Goal: Task Accomplishment & Management: Manage account settings

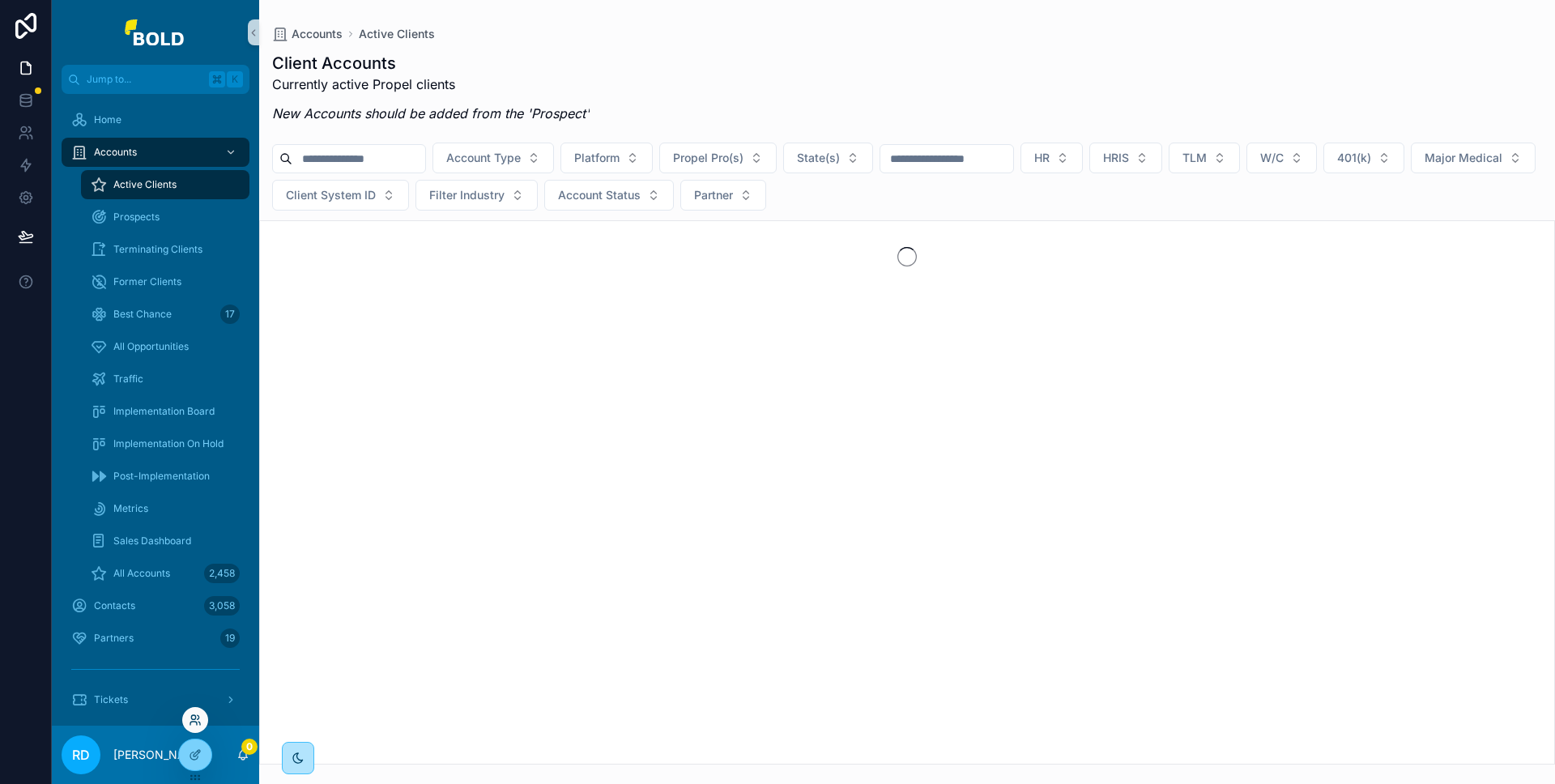
click at [197, 721] on icon at bounding box center [195, 720] width 13 height 13
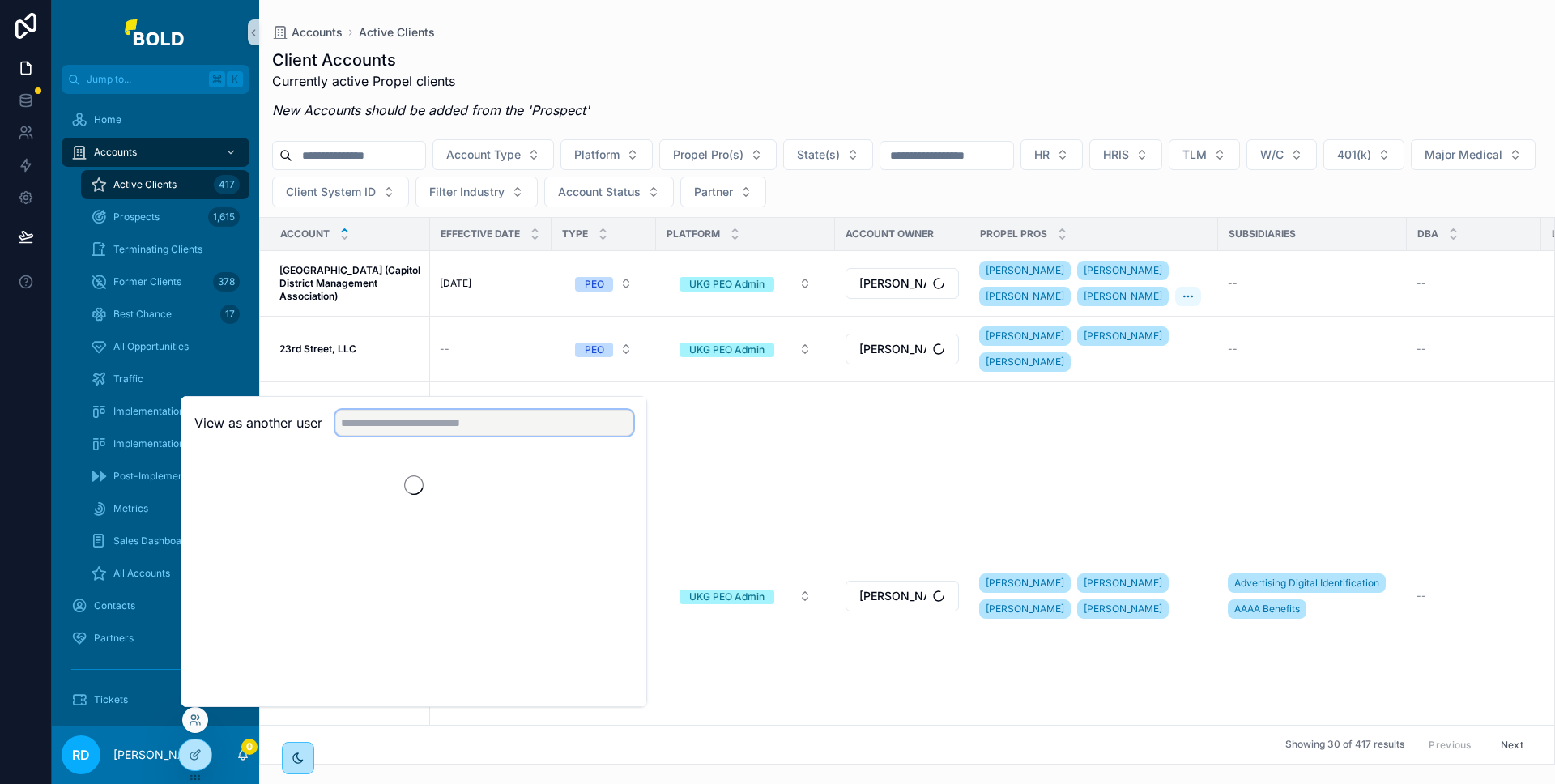
click at [441, 433] on input "text" at bounding box center [484, 422] width 298 height 26
type input "*****"
click at [604, 479] on button "Select" at bounding box center [612, 482] width 42 height 24
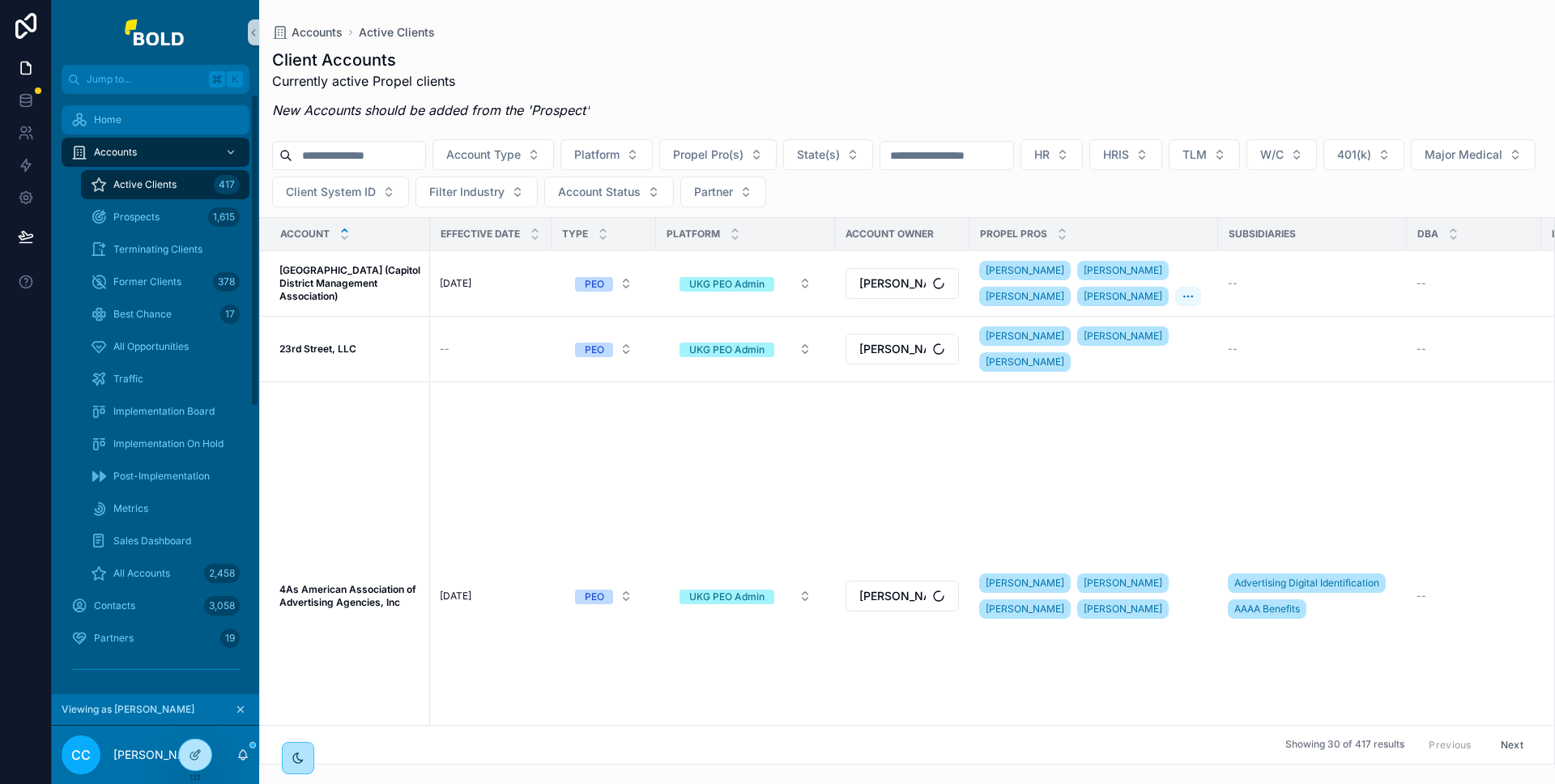
click at [170, 109] on div "Home" at bounding box center [155, 119] width 169 height 26
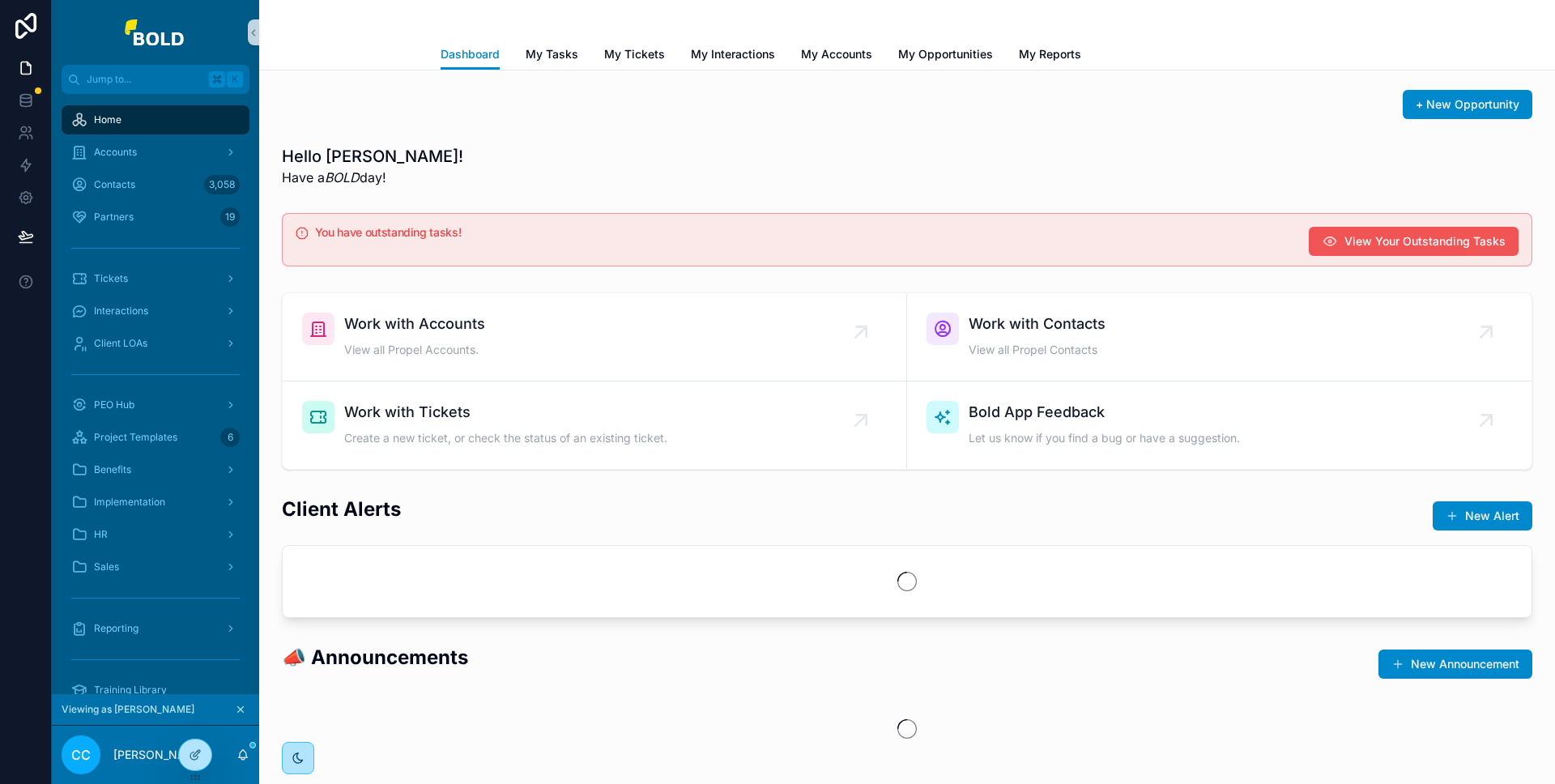
click at [1373, 243] on span "View Your Outstanding Tasks" at bounding box center [1425, 241] width 161 height 16
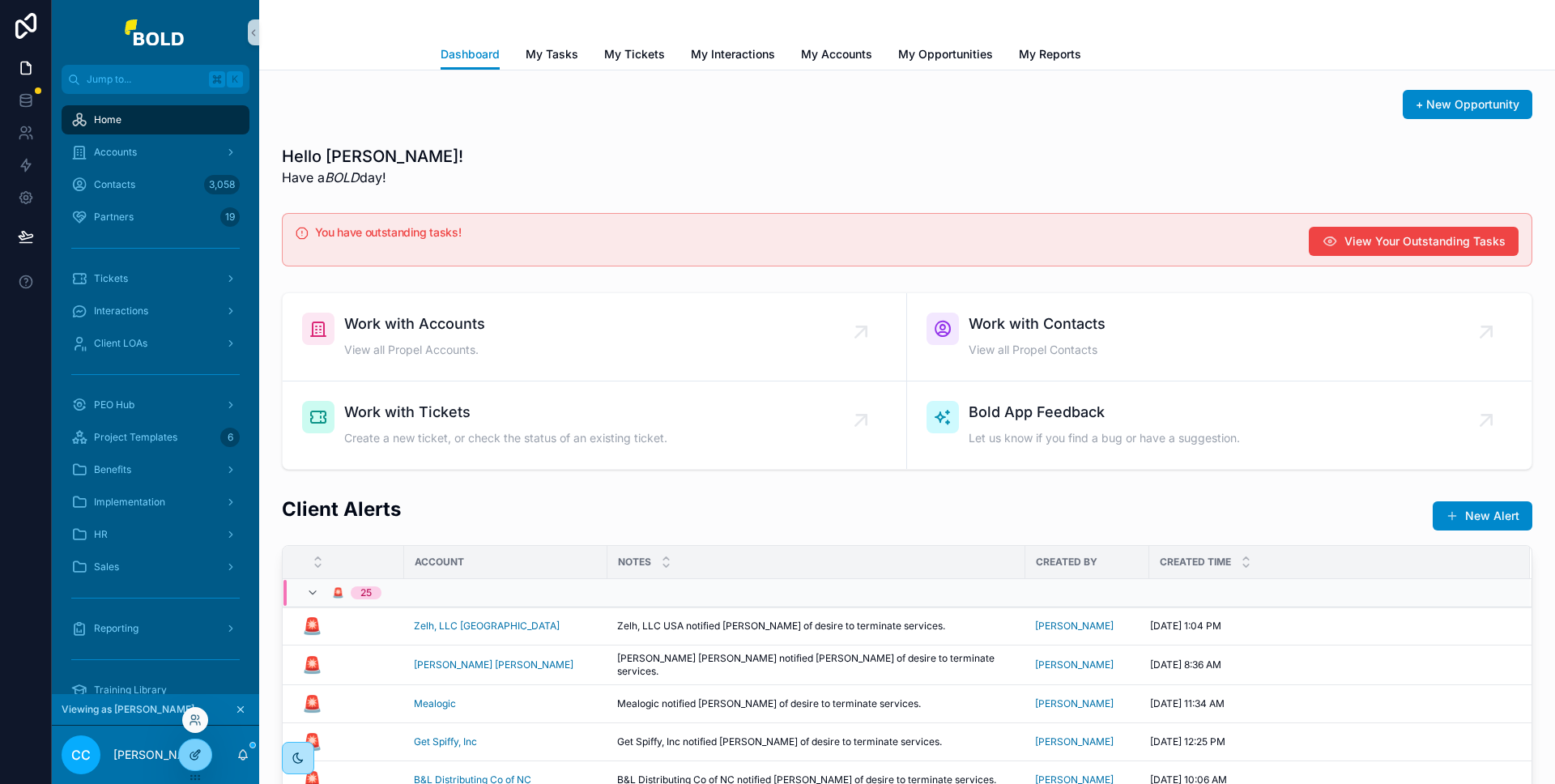
click at [206, 752] on div at bounding box center [195, 755] width 32 height 30
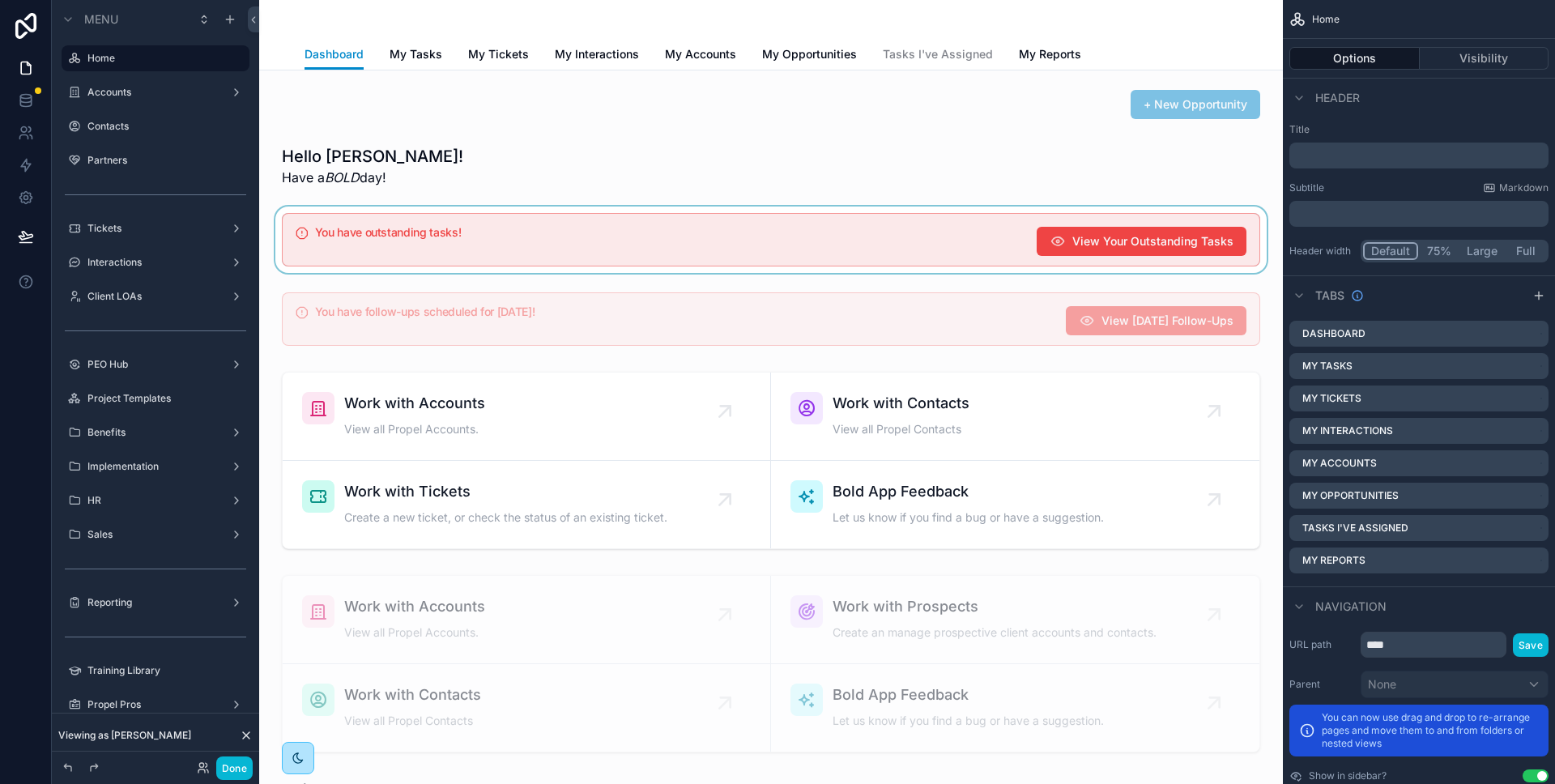
click at [1011, 244] on div "scrollable content" at bounding box center [771, 240] width 998 height 66
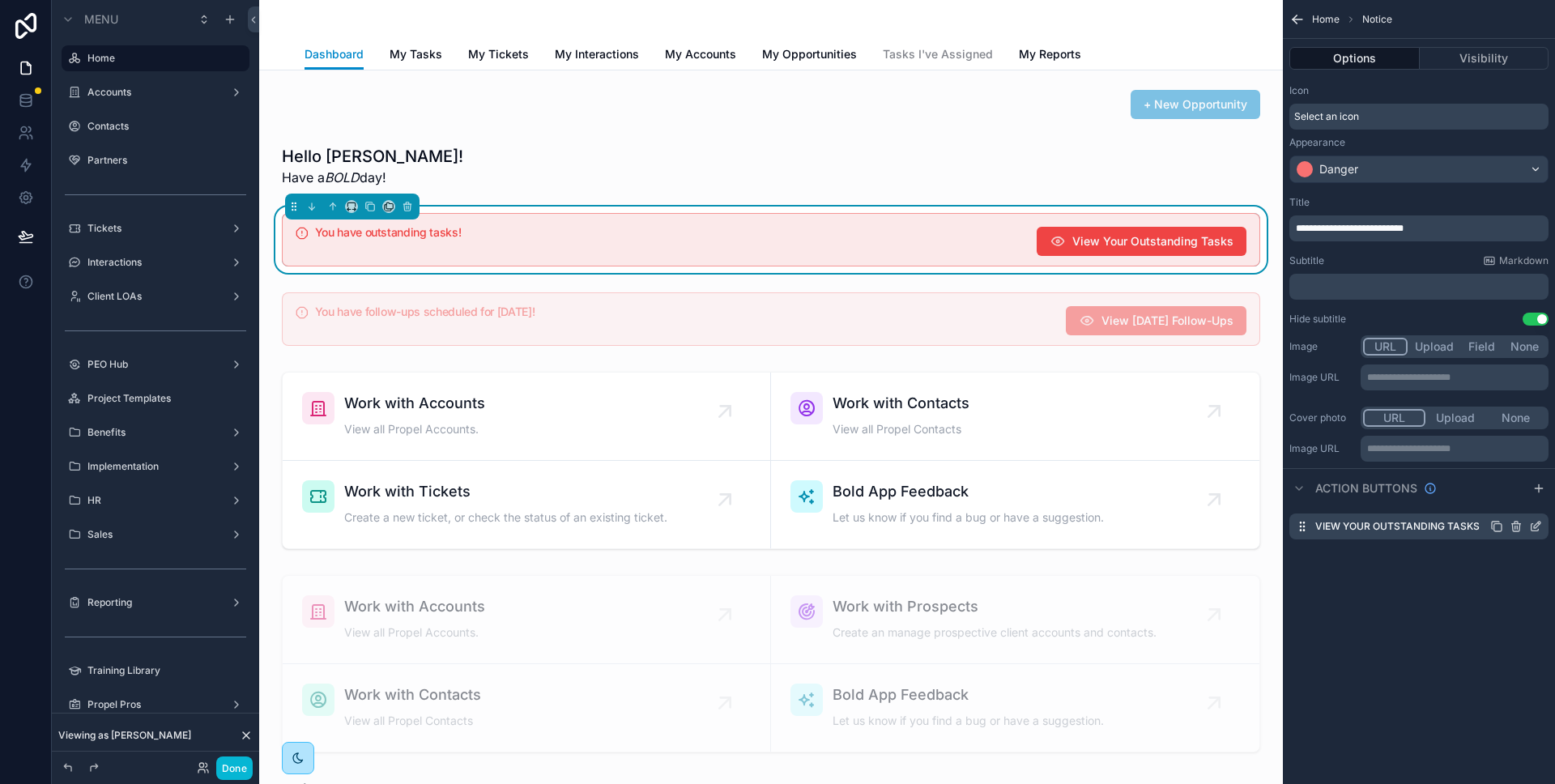
click at [1532, 526] on icon "scrollable content" at bounding box center [1535, 526] width 13 height 13
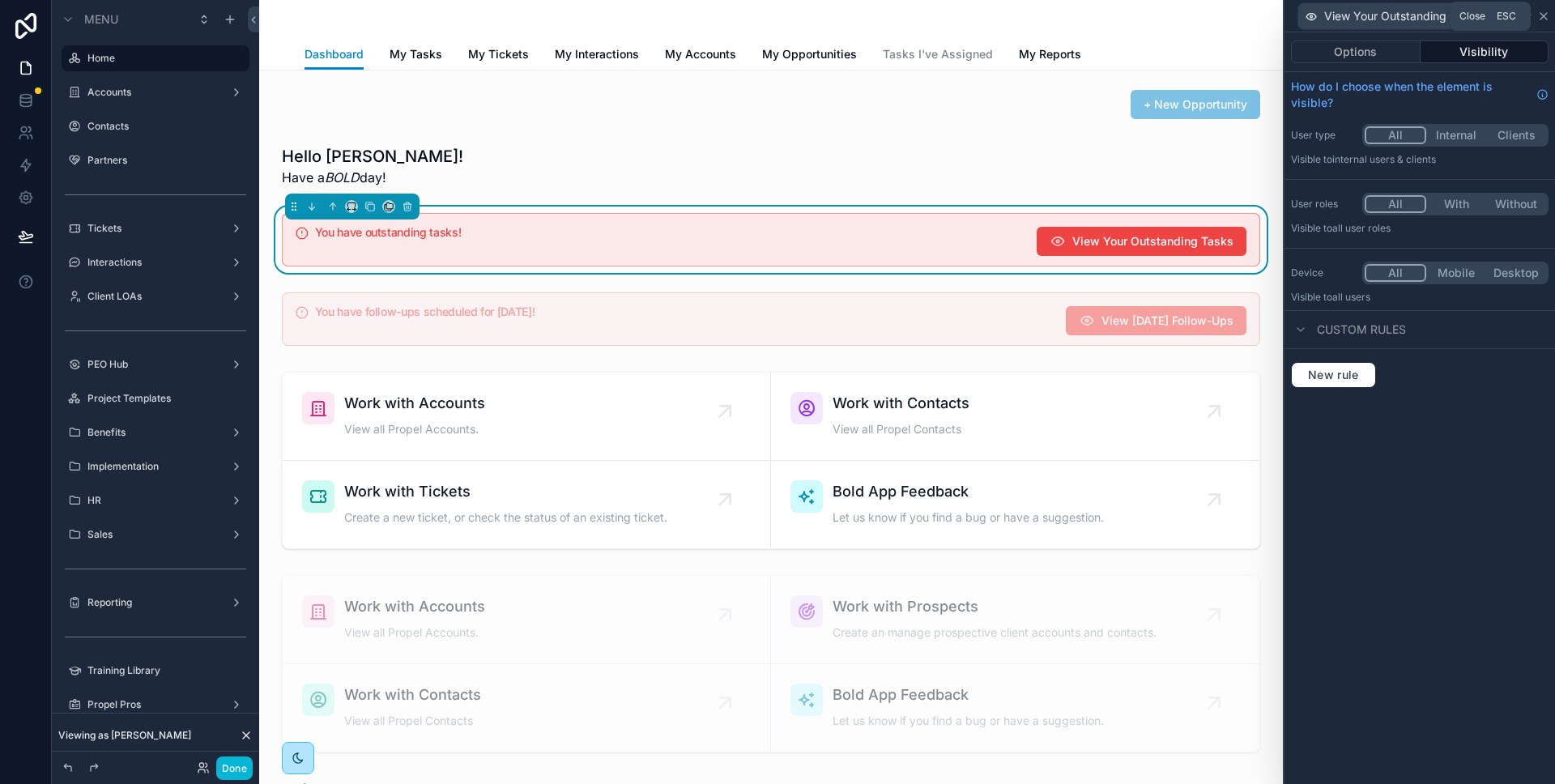
click at [1548, 17] on icon at bounding box center [1544, 16] width 13 height 13
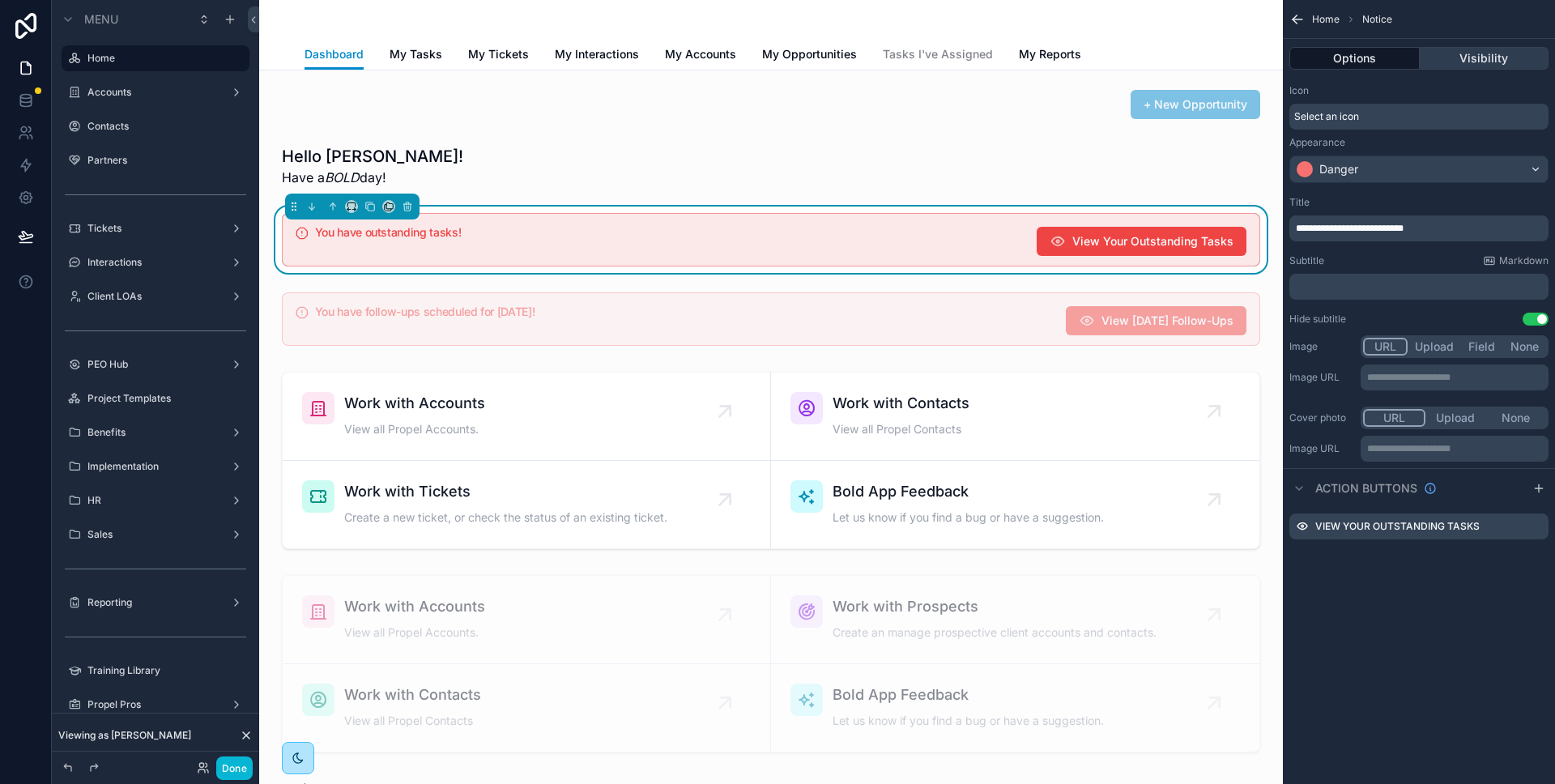
click at [1486, 56] on button "Visibility" at bounding box center [1484, 59] width 130 height 23
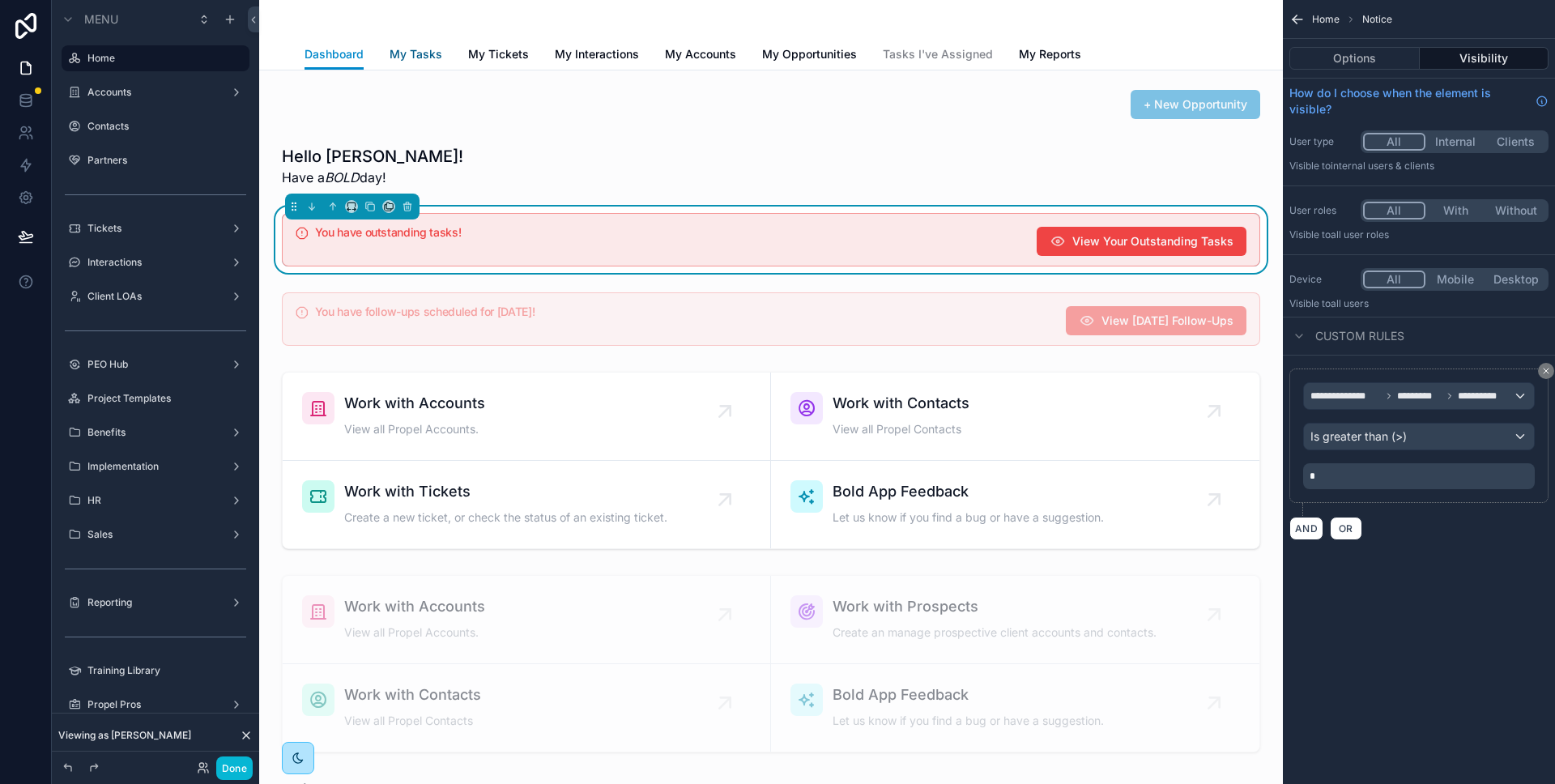
click at [411, 54] on span "My Tasks" at bounding box center [416, 54] width 53 height 16
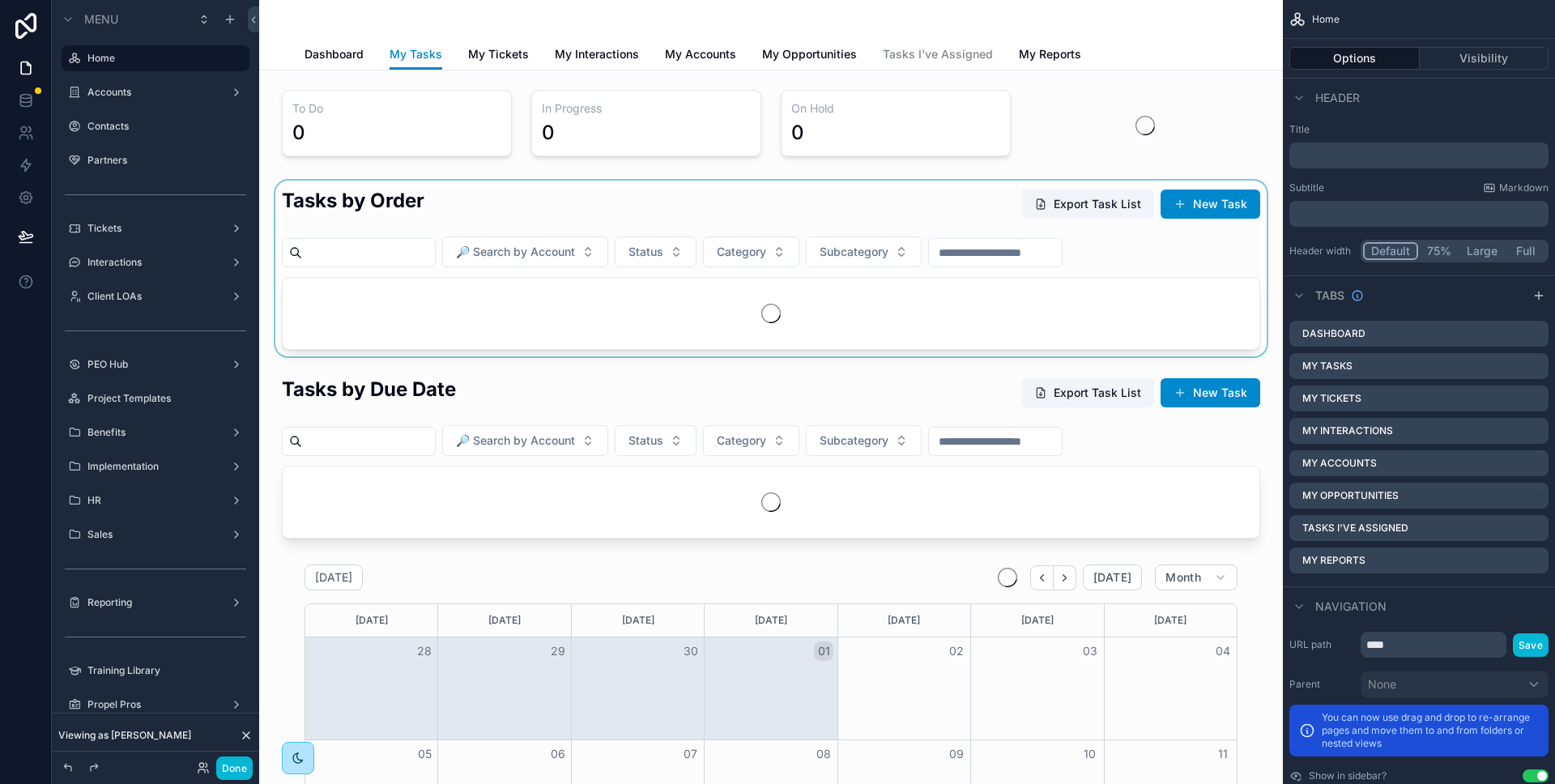
click at [394, 255] on div "scrollable content" at bounding box center [771, 269] width 998 height 176
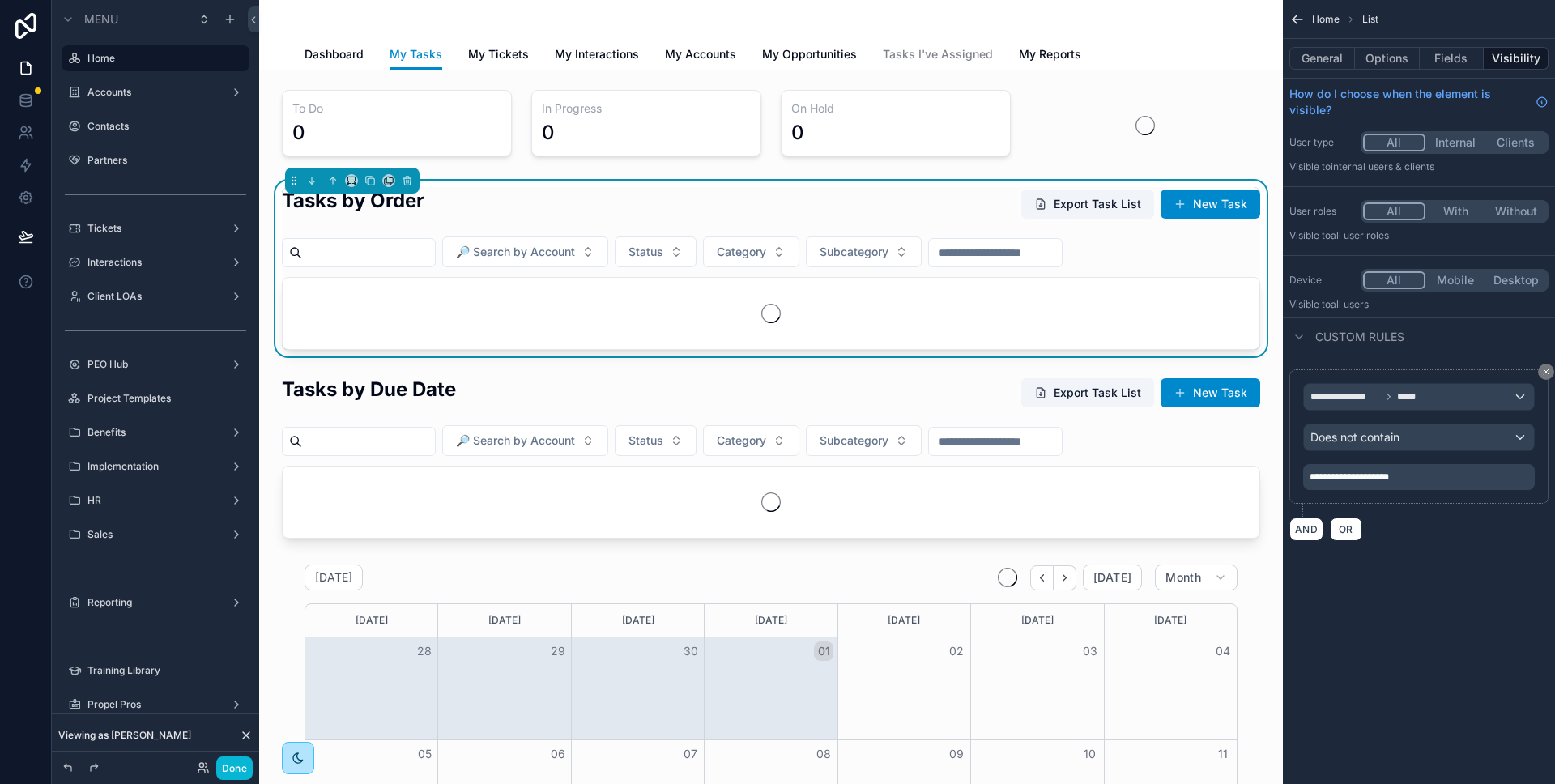
click at [396, 255] on input "scrollable content" at bounding box center [368, 253] width 133 height 23
click at [590, 209] on div "Tasks by Order Export Task List New Task" at bounding box center [771, 207] width 978 height 40
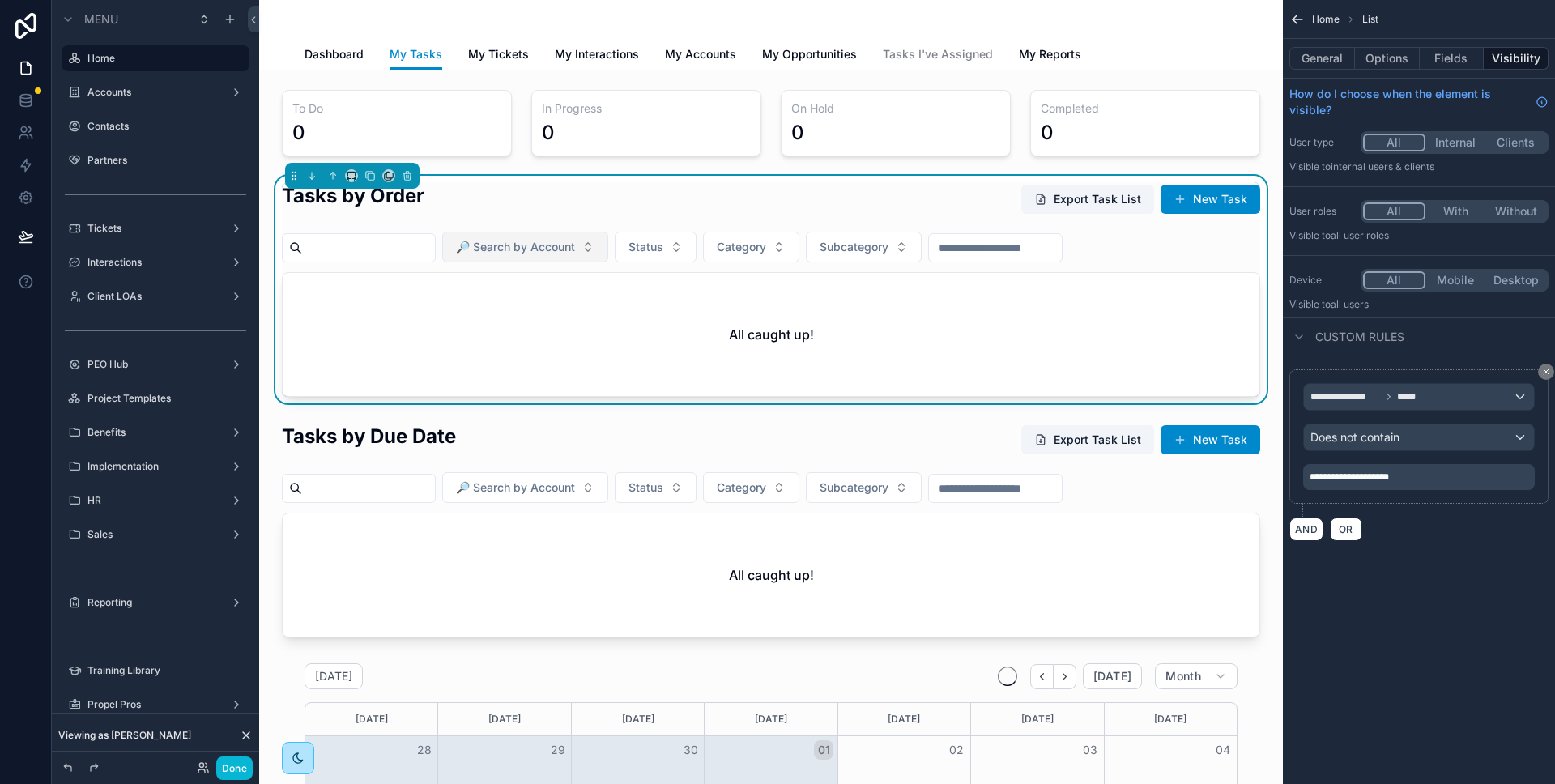
click at [531, 247] on span "🔎 Search by Account" at bounding box center [515, 246] width 119 height 16
type input "***"
click at [510, 314] on span "Ukiway, Inc." at bounding box center [488, 312] width 64 height 16
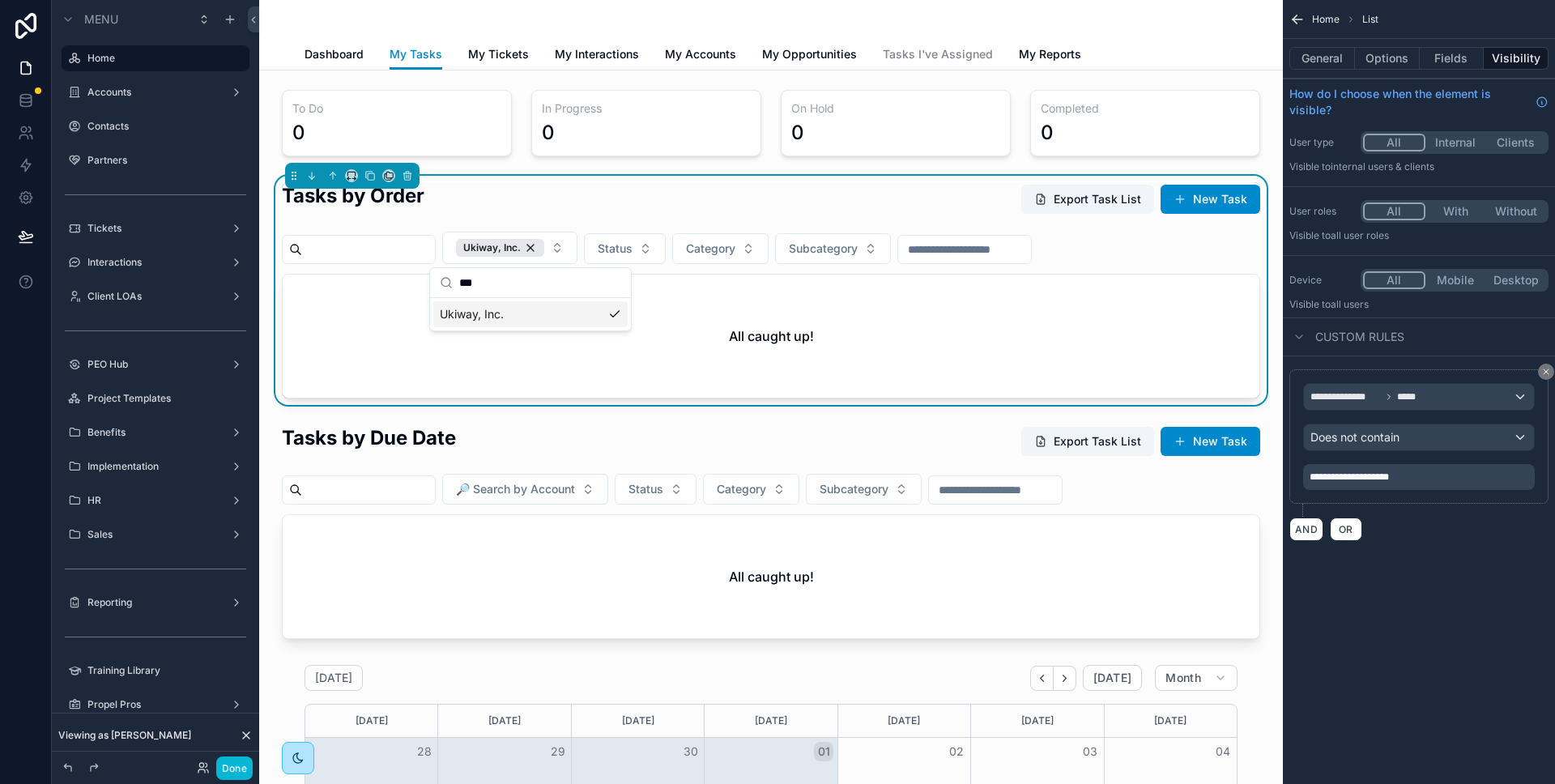
click at [668, 207] on div "Tasks by Order Export Task List New Task" at bounding box center [771, 202] width 978 height 40
click at [316, 58] on span "Dashboard" at bounding box center [334, 54] width 59 height 16
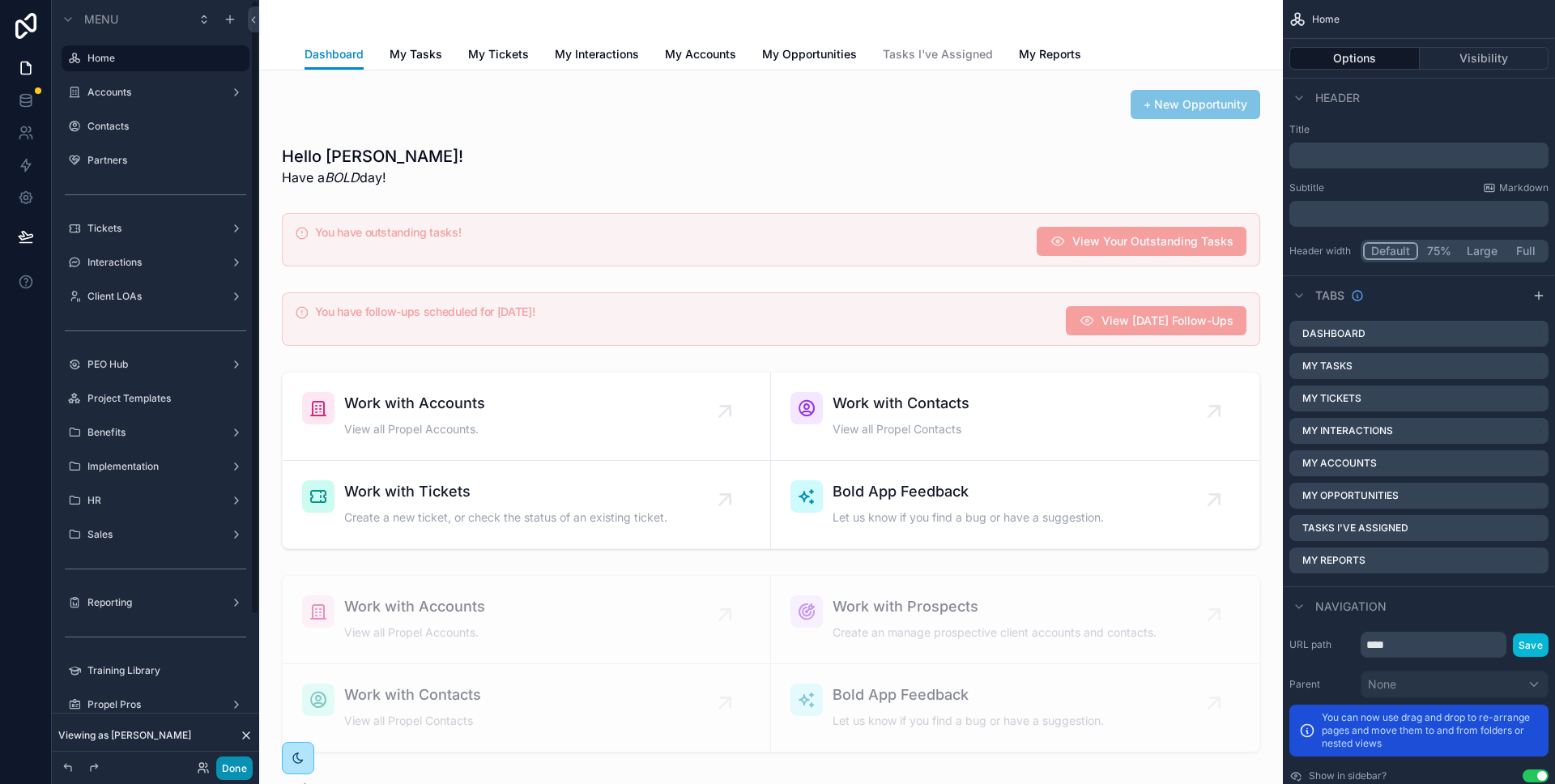
click at [236, 761] on button "Done" at bounding box center [234, 768] width 36 height 24
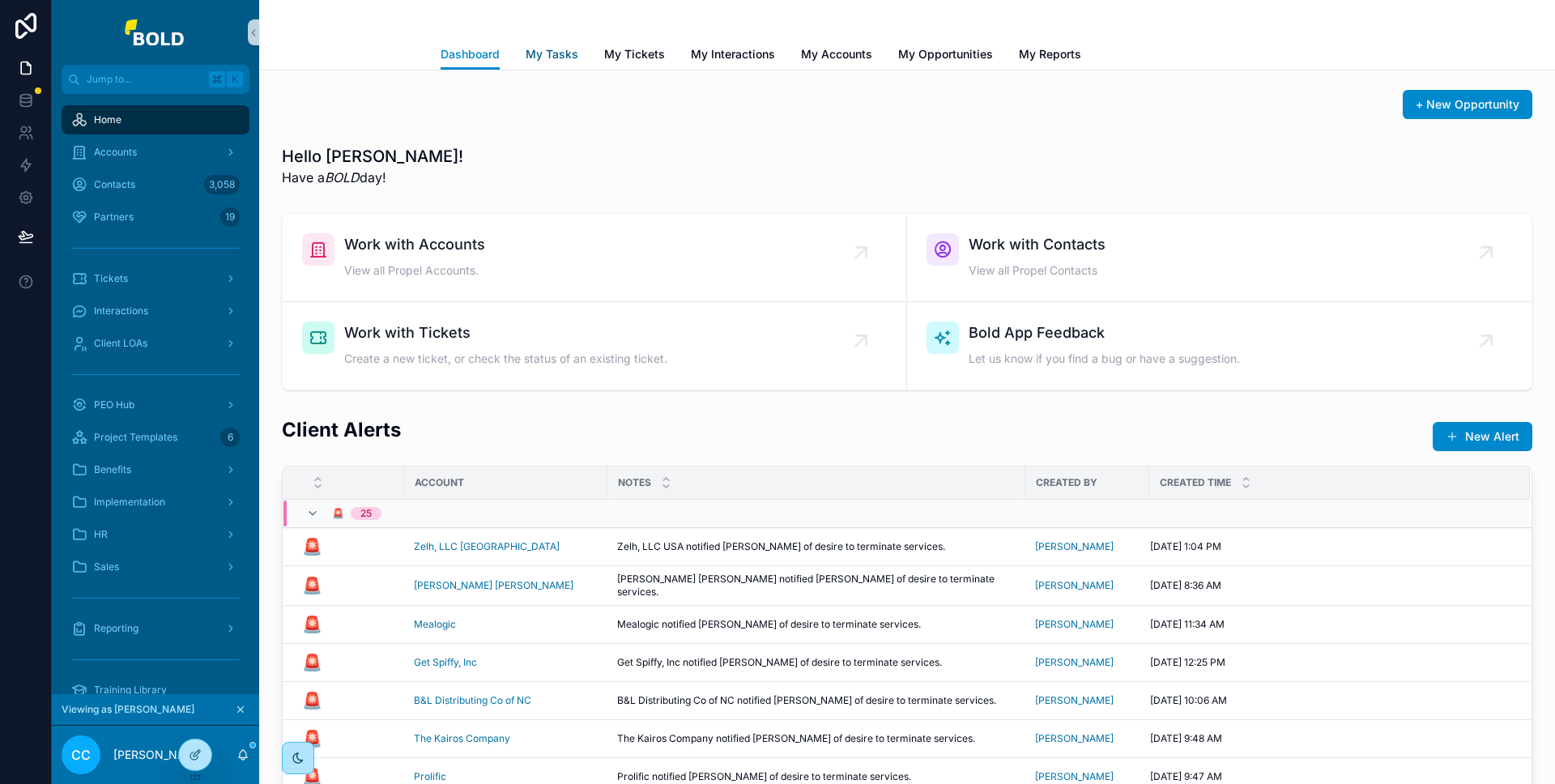
click at [544, 51] on span "My Tasks" at bounding box center [552, 54] width 53 height 16
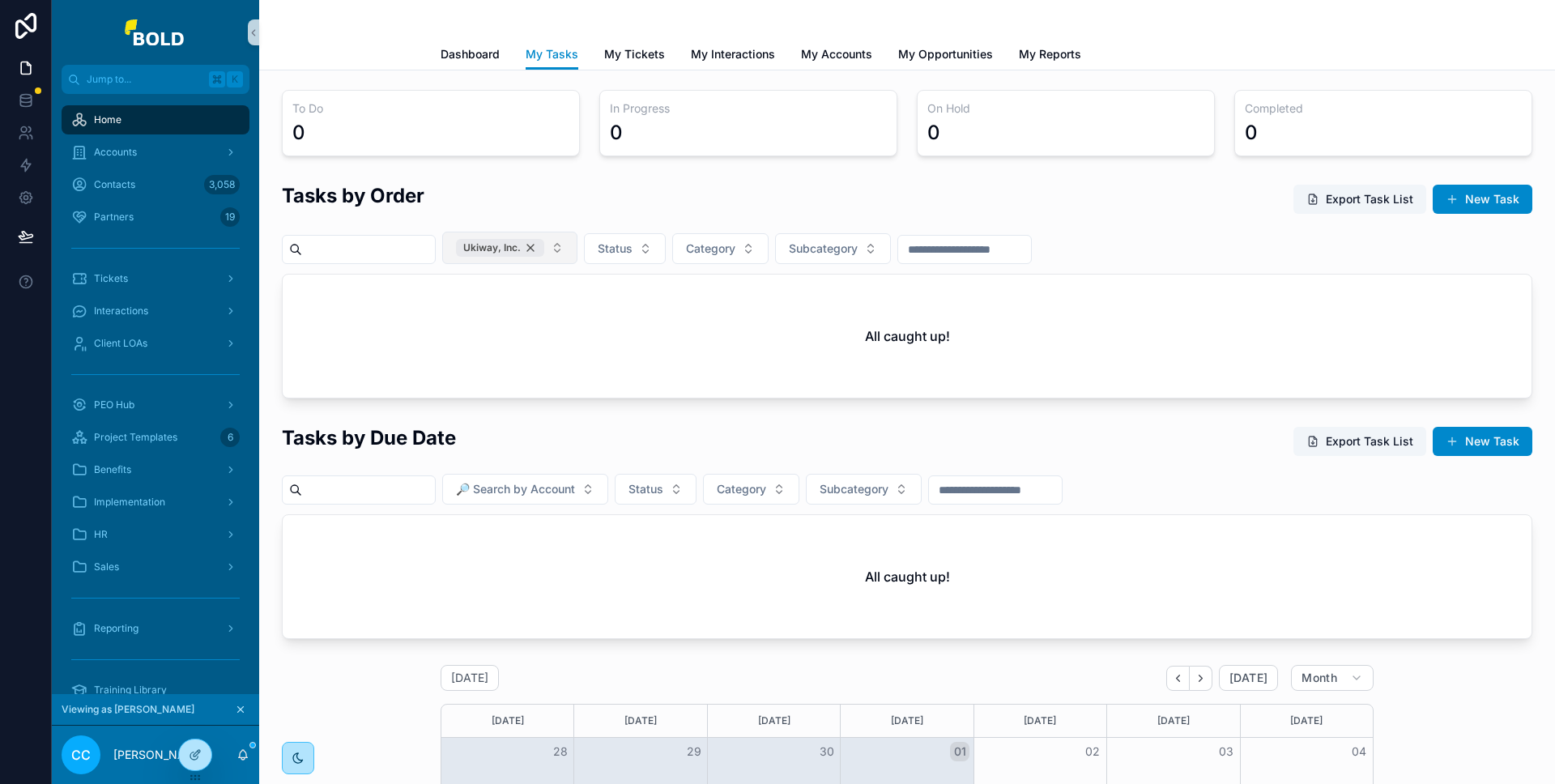
click at [545, 248] on div "Ukiway, Inc." at bounding box center [499, 247] width 88 height 18
click at [663, 252] on span "Status" at bounding box center [646, 246] width 35 height 16
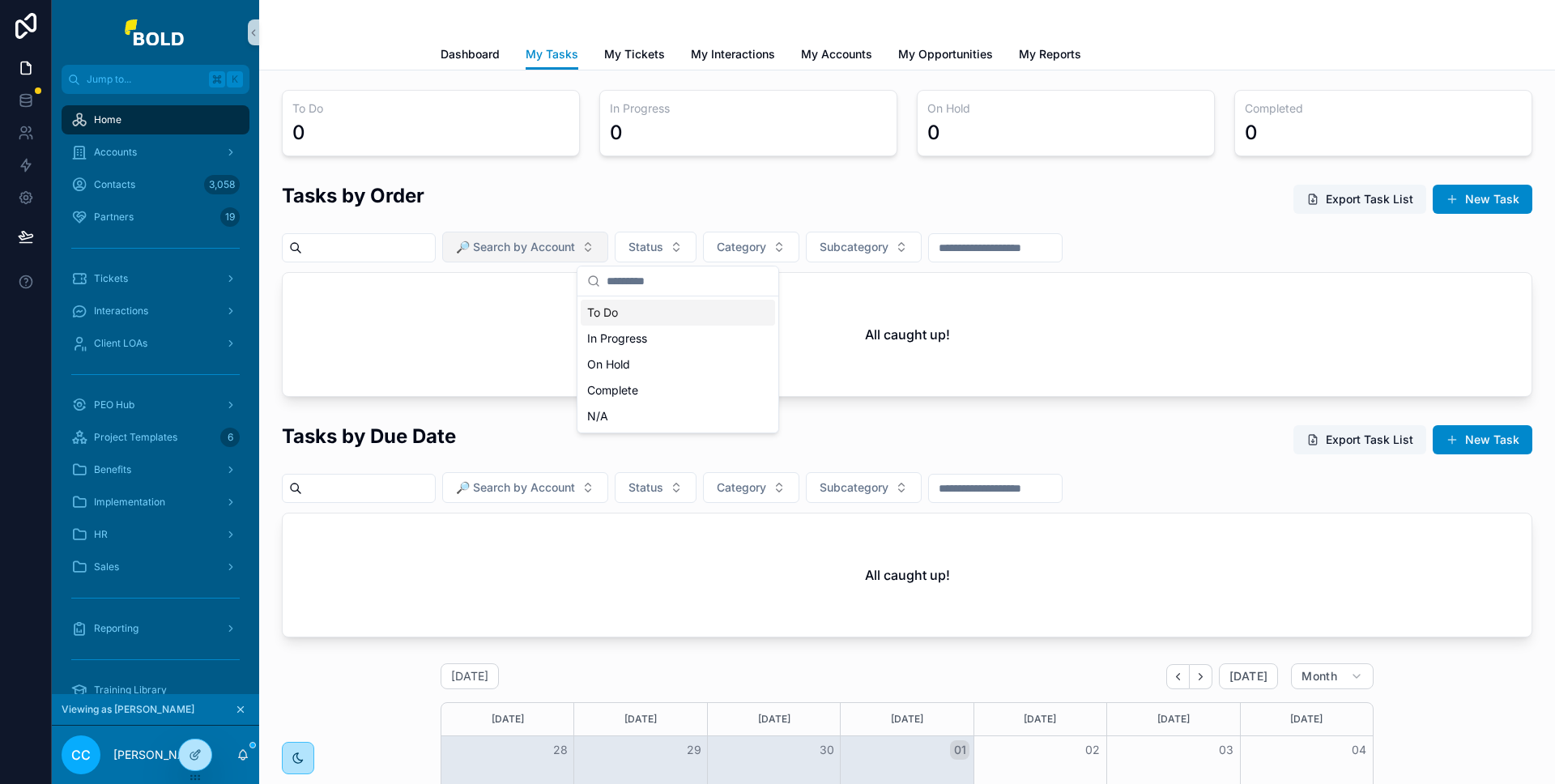
click at [635, 315] on div "To Do" at bounding box center [677, 312] width 194 height 26
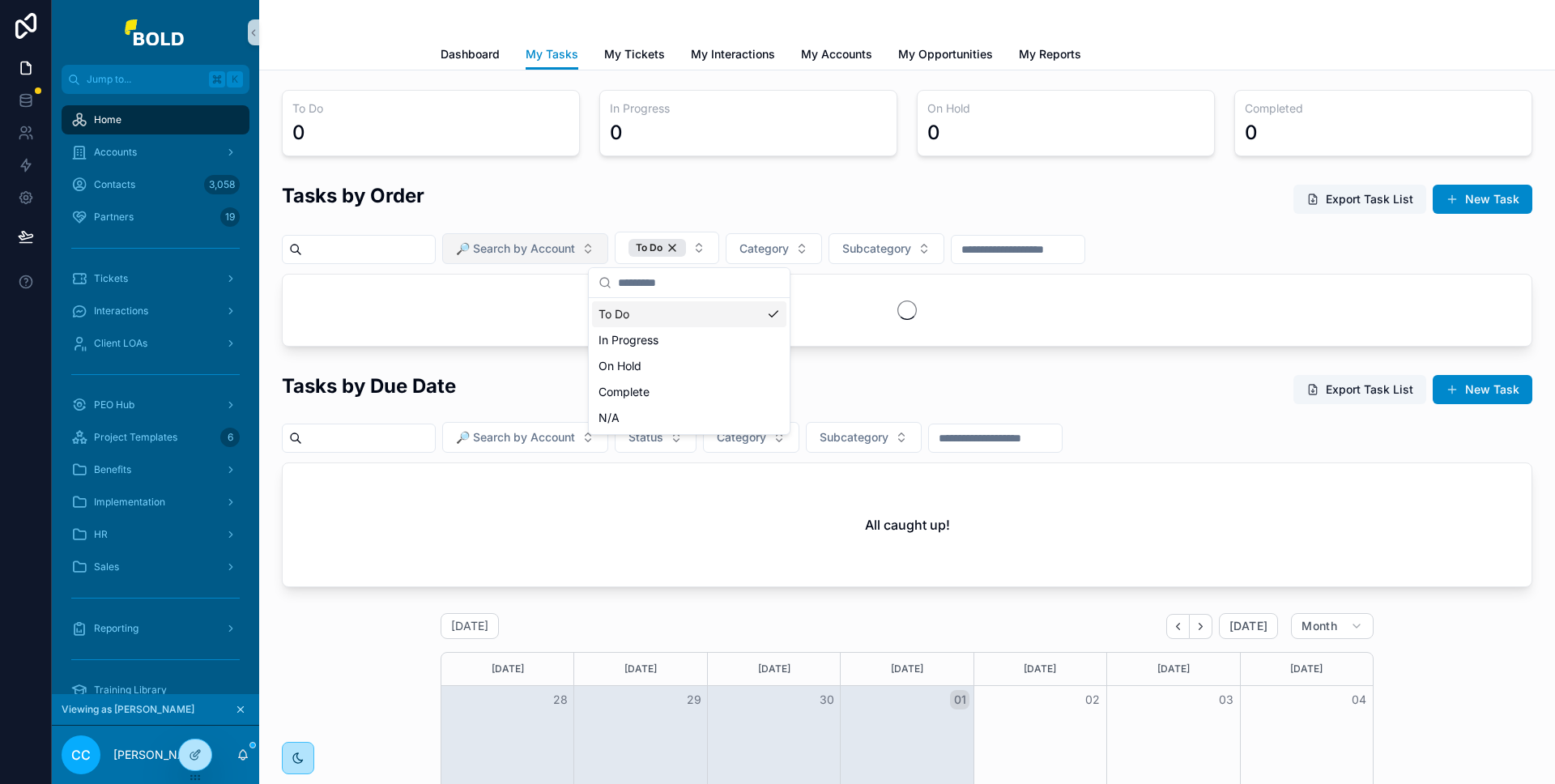
click at [728, 205] on div "Tasks by Order Export Task List New Task" at bounding box center [907, 202] width 1250 height 40
